Goal: Transaction & Acquisition: Purchase product/service

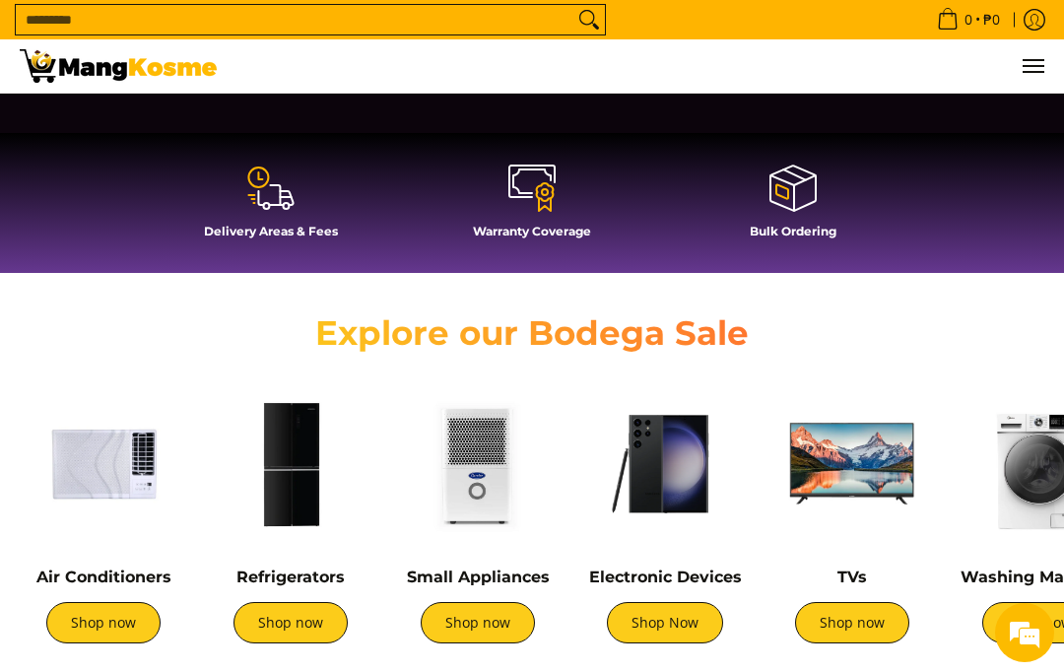
scroll to position [0, 678]
click at [100, 624] on link "Shop now" at bounding box center [103, 622] width 114 height 41
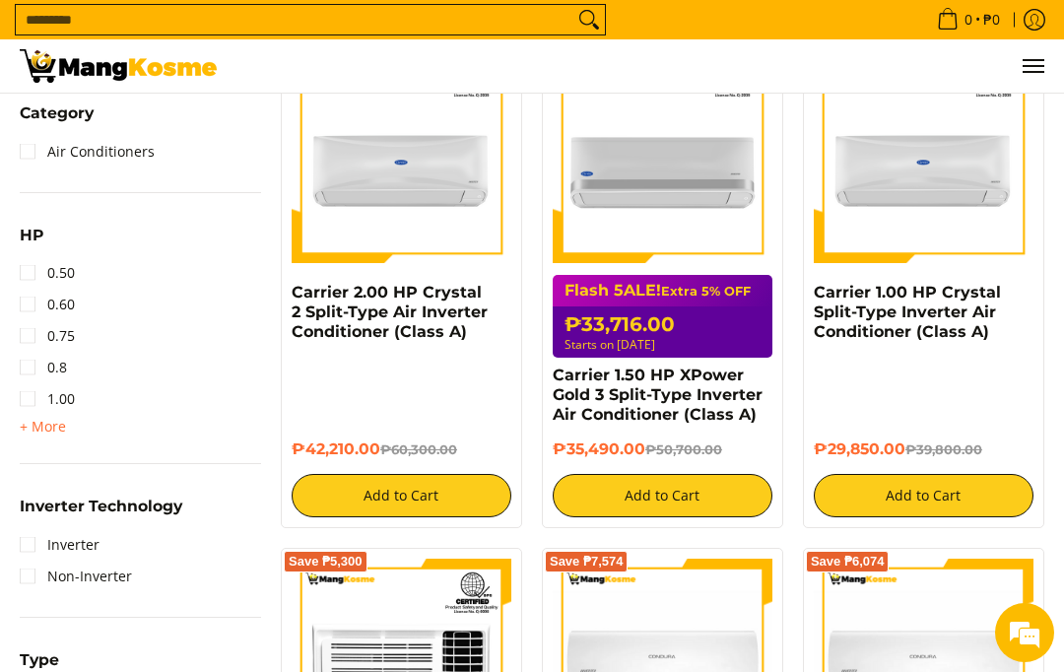
scroll to position [899, 0]
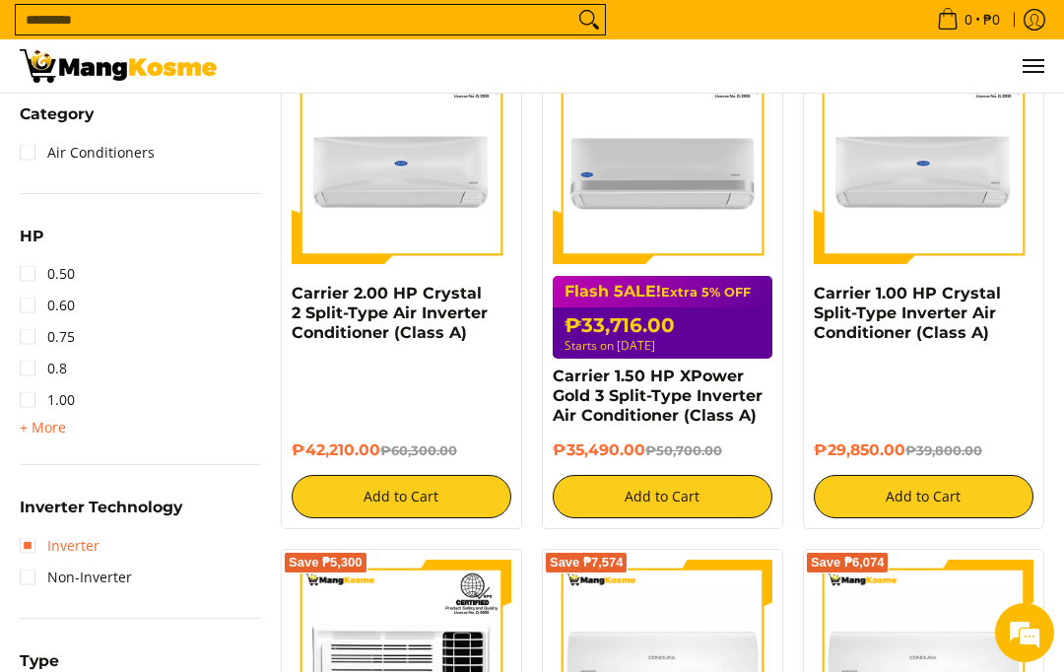
click at [20, 542] on link "Inverter" at bounding box center [60, 546] width 80 height 32
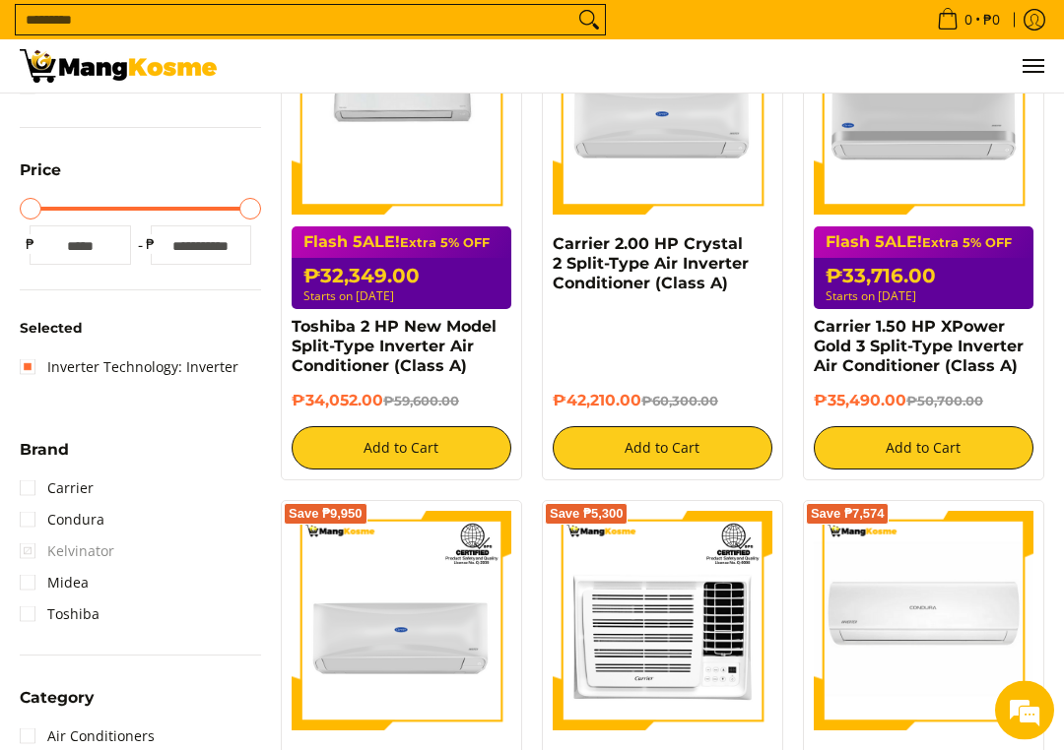
scroll to position [432, 0]
click at [36, 491] on link "Carrier" at bounding box center [57, 489] width 74 height 32
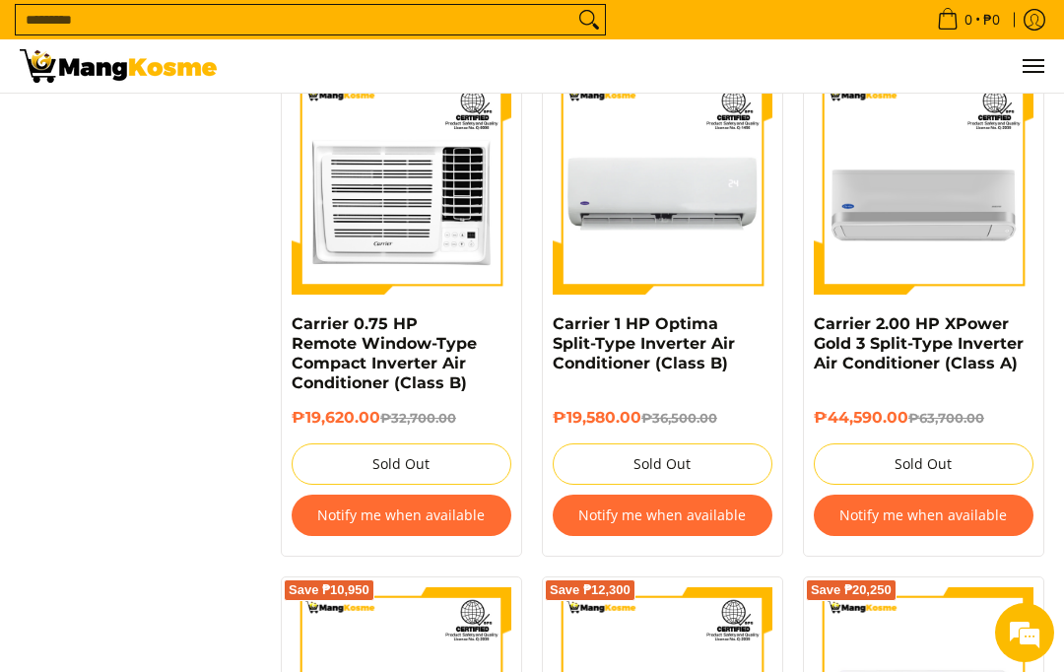
scroll to position [2317, 0]
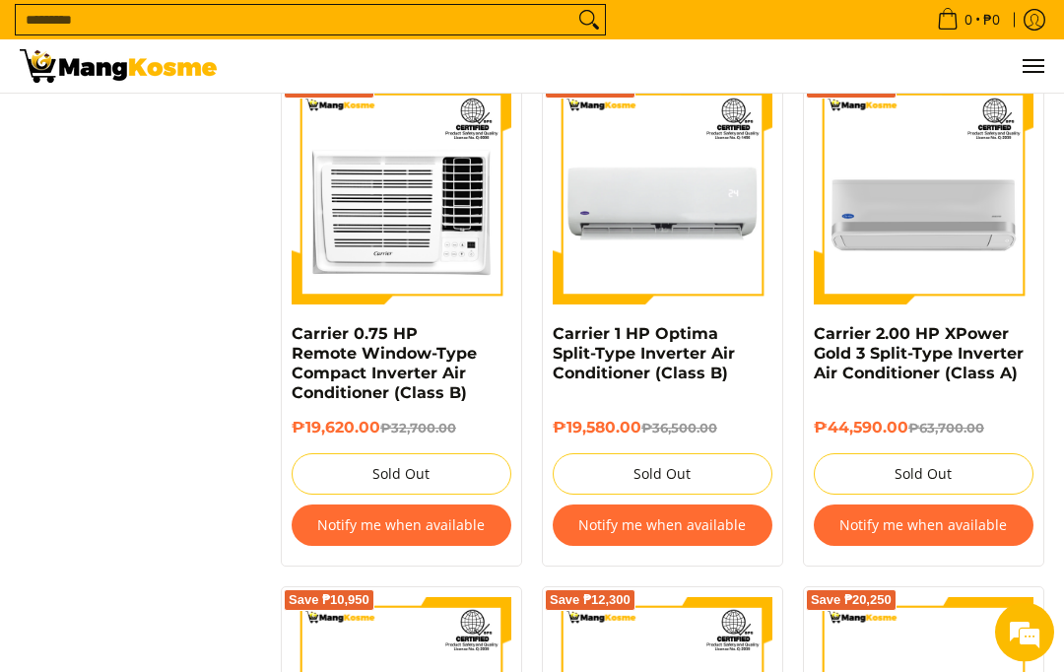
click at [920, 239] on img at bounding box center [923, 196] width 220 height 220
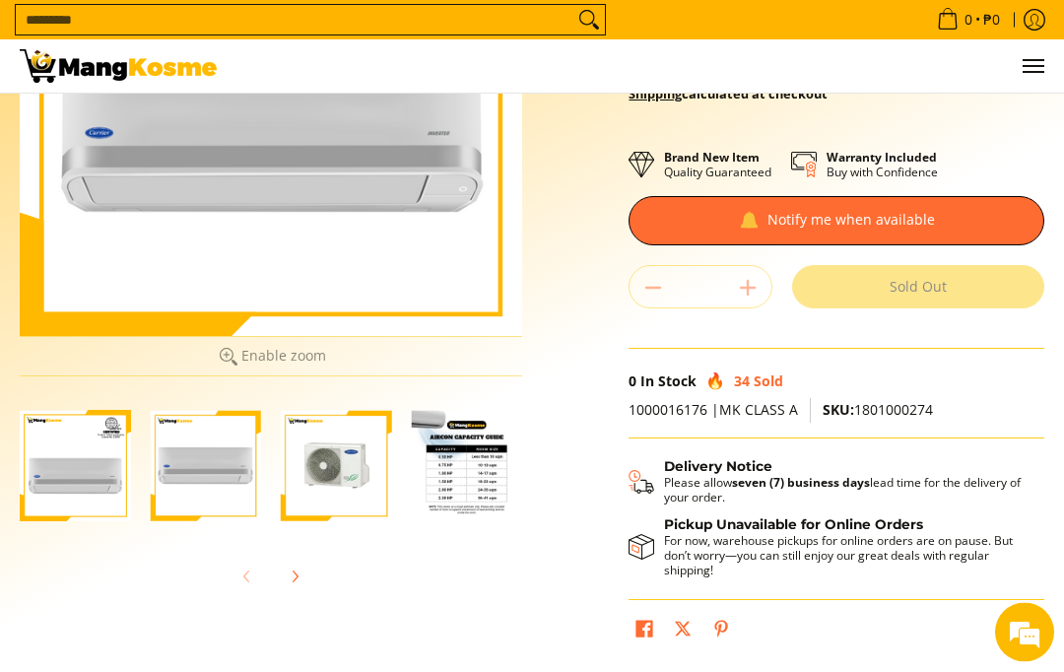
scroll to position [299, 0]
click at [785, 231] on div at bounding box center [836, 220] width 416 height 49
